Goal: Information Seeking & Learning: Learn about a topic

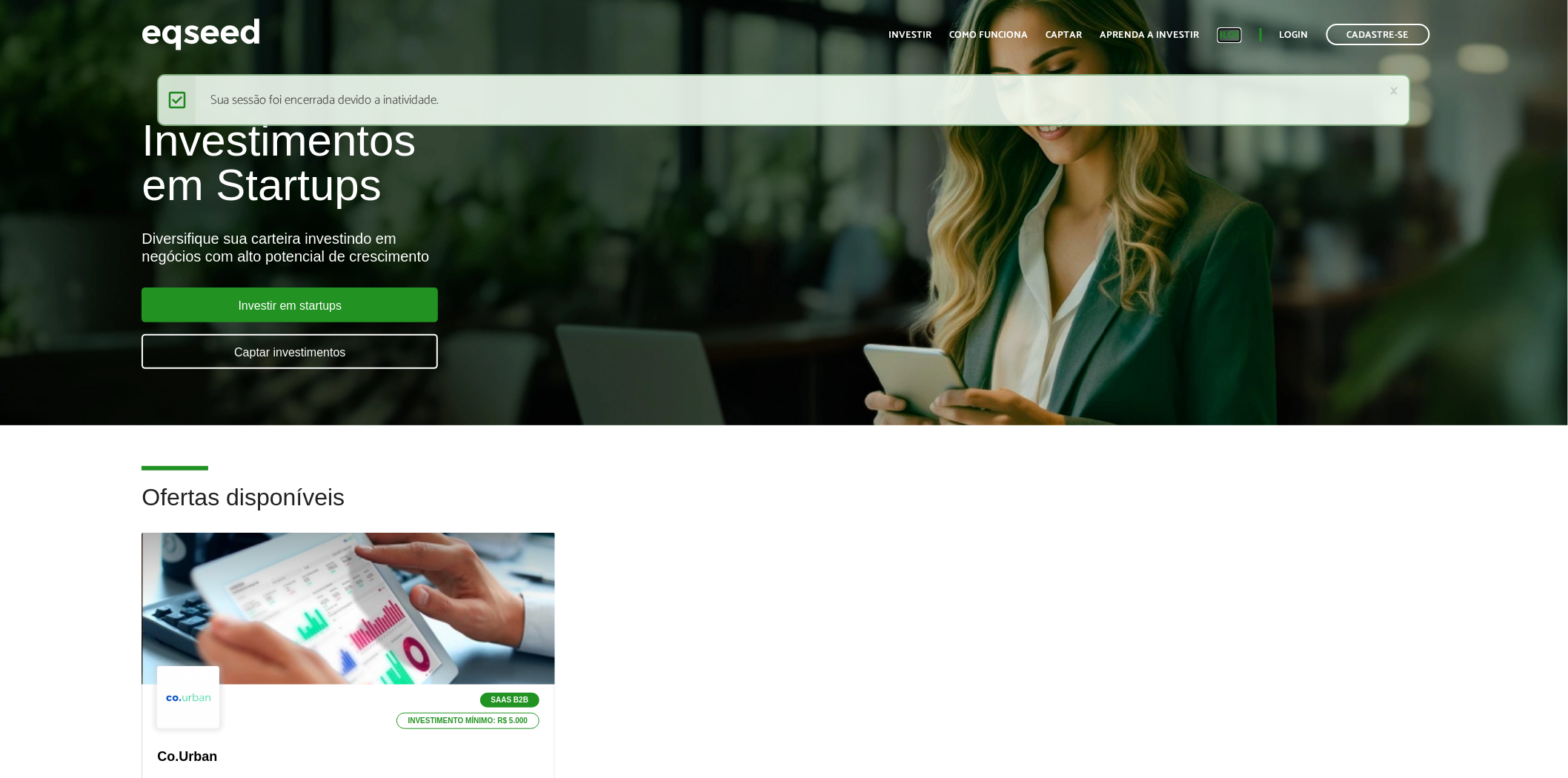
click at [1241, 36] on link "Blog" at bounding box center [1229, 35] width 24 height 10
click at [1152, 31] on link "Aprenda a investir" at bounding box center [1150, 35] width 99 height 10
